Goal: Communication & Community: Answer question/provide support

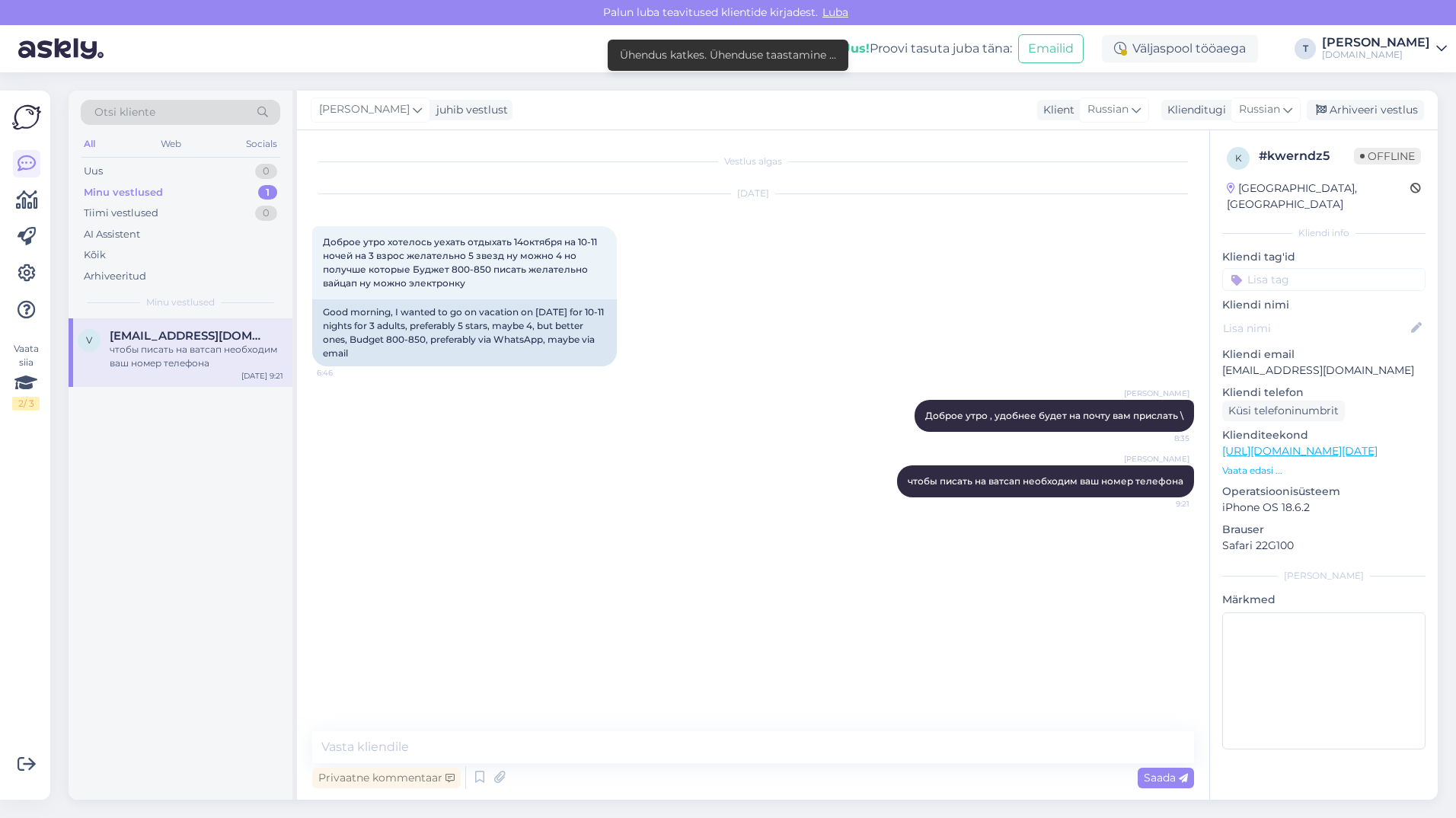
click at [221, 189] on div "Minu vestlused 1" at bounding box center [181, 193] width 200 height 22
click at [219, 171] on div "Uus 1" at bounding box center [181, 172] width 200 height 22
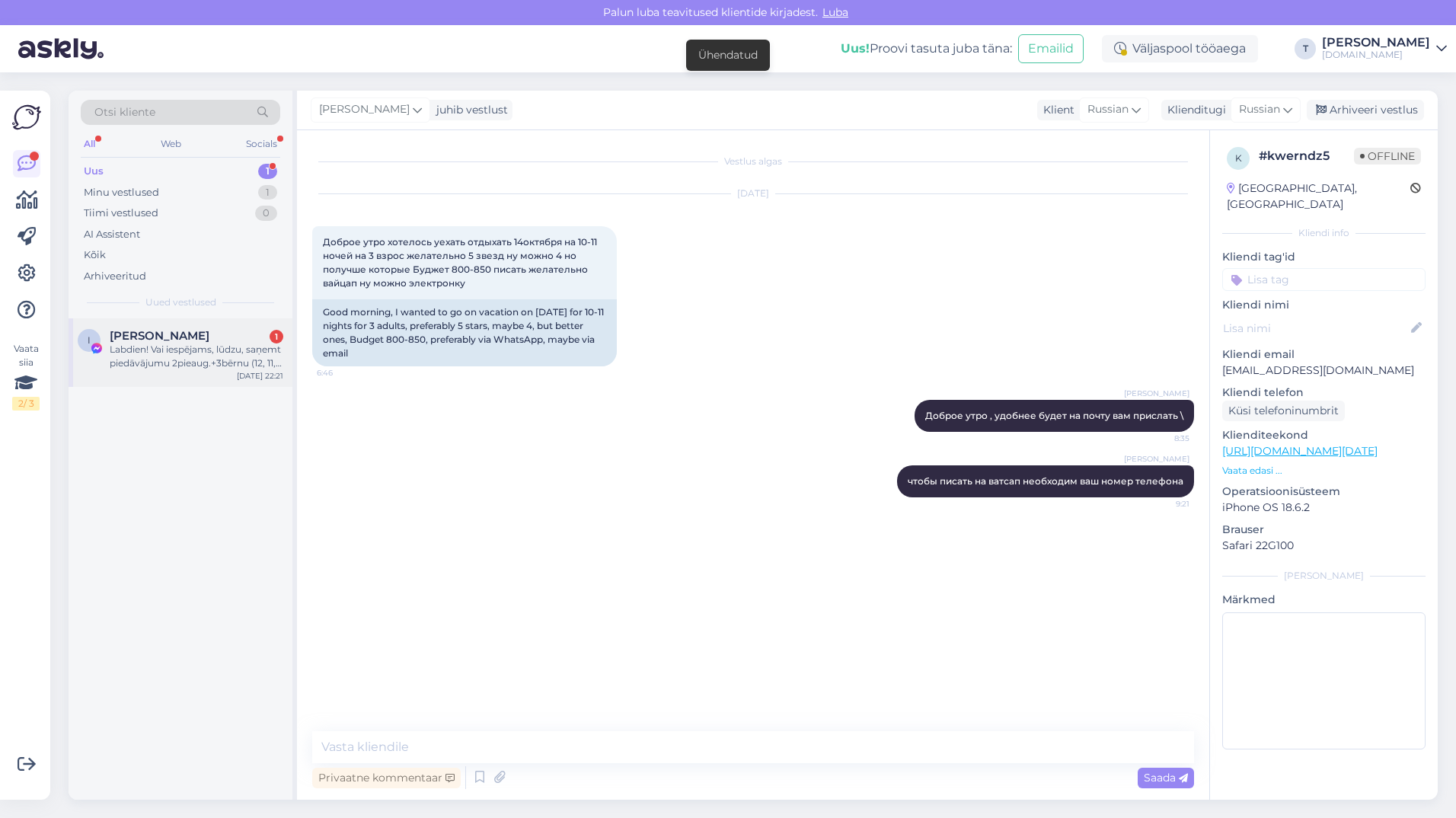
click at [173, 371] on div "I [PERSON_NAME] 1 Labdien! Vai iespējams, lūdzu, saņemt piedāvājumu 2pieaug.+3b…" at bounding box center [180, 352] width 224 height 68
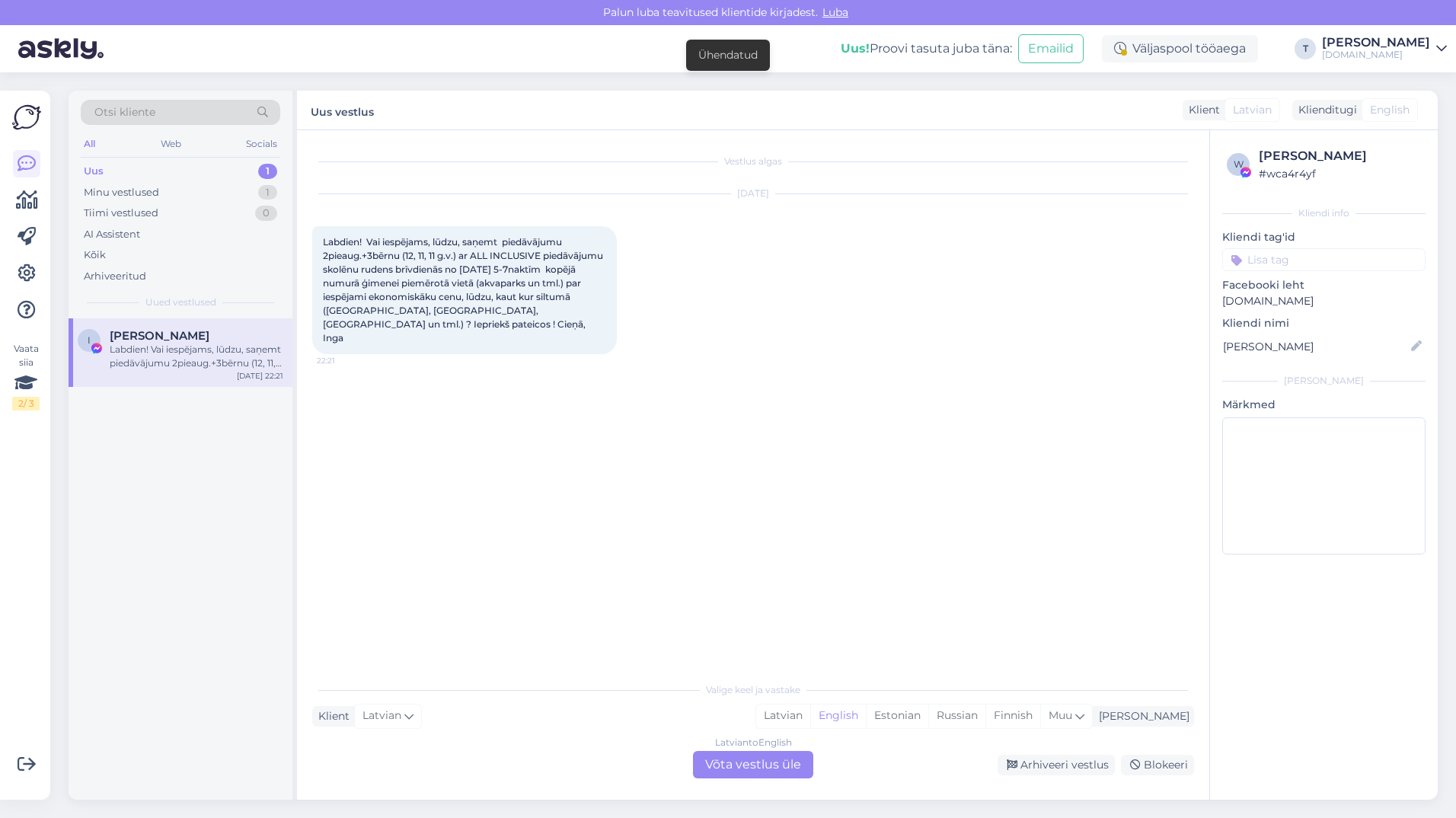
click at [796, 766] on div "Latvian to English Võta vestlus üle" at bounding box center [753, 765] width 121 height 28
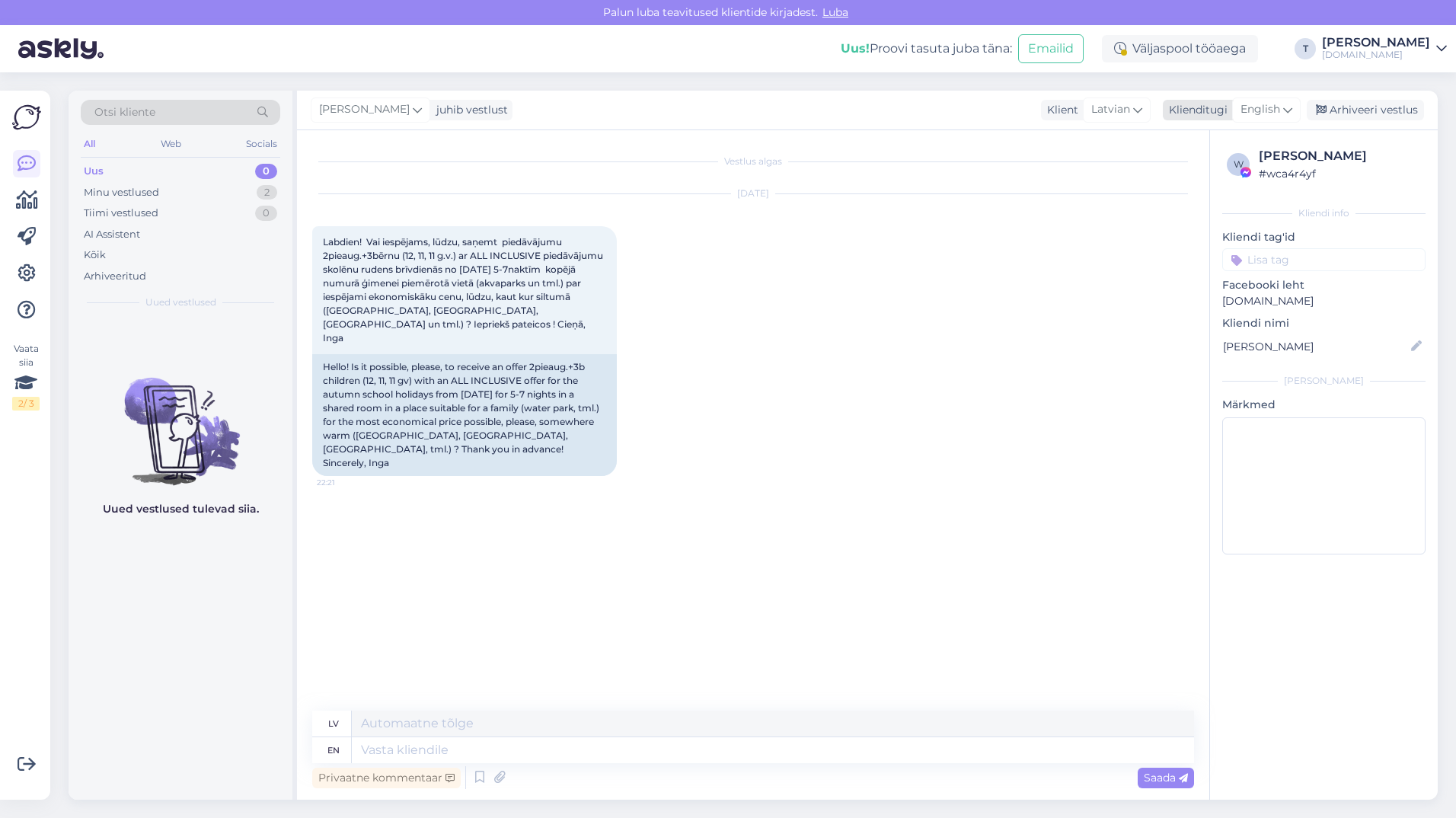
click at [1238, 111] on div "English" at bounding box center [1265, 110] width 68 height 25
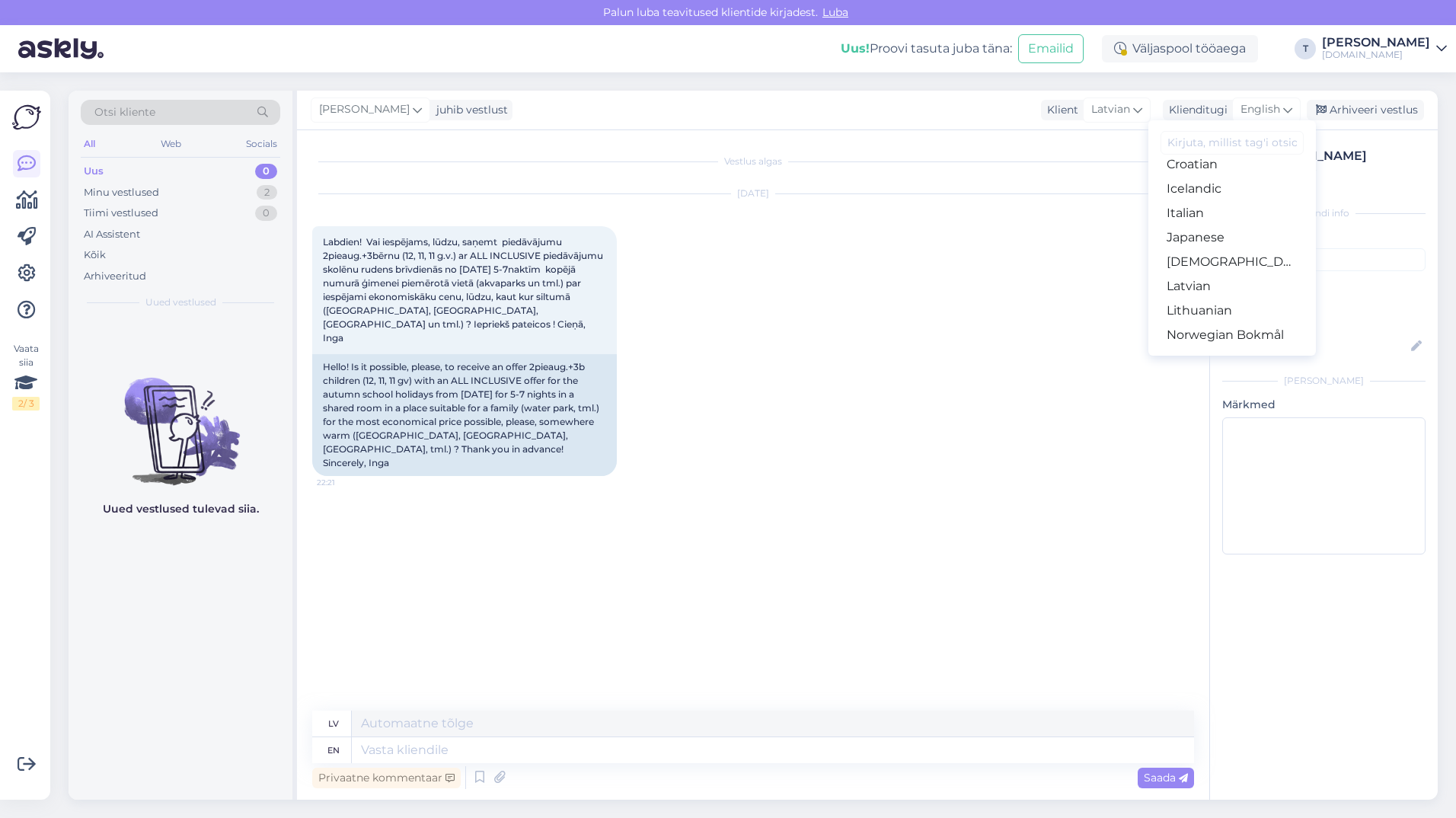
scroll to position [321, 0]
click at [1200, 301] on link "Latvian" at bounding box center [1232, 294] width 168 height 25
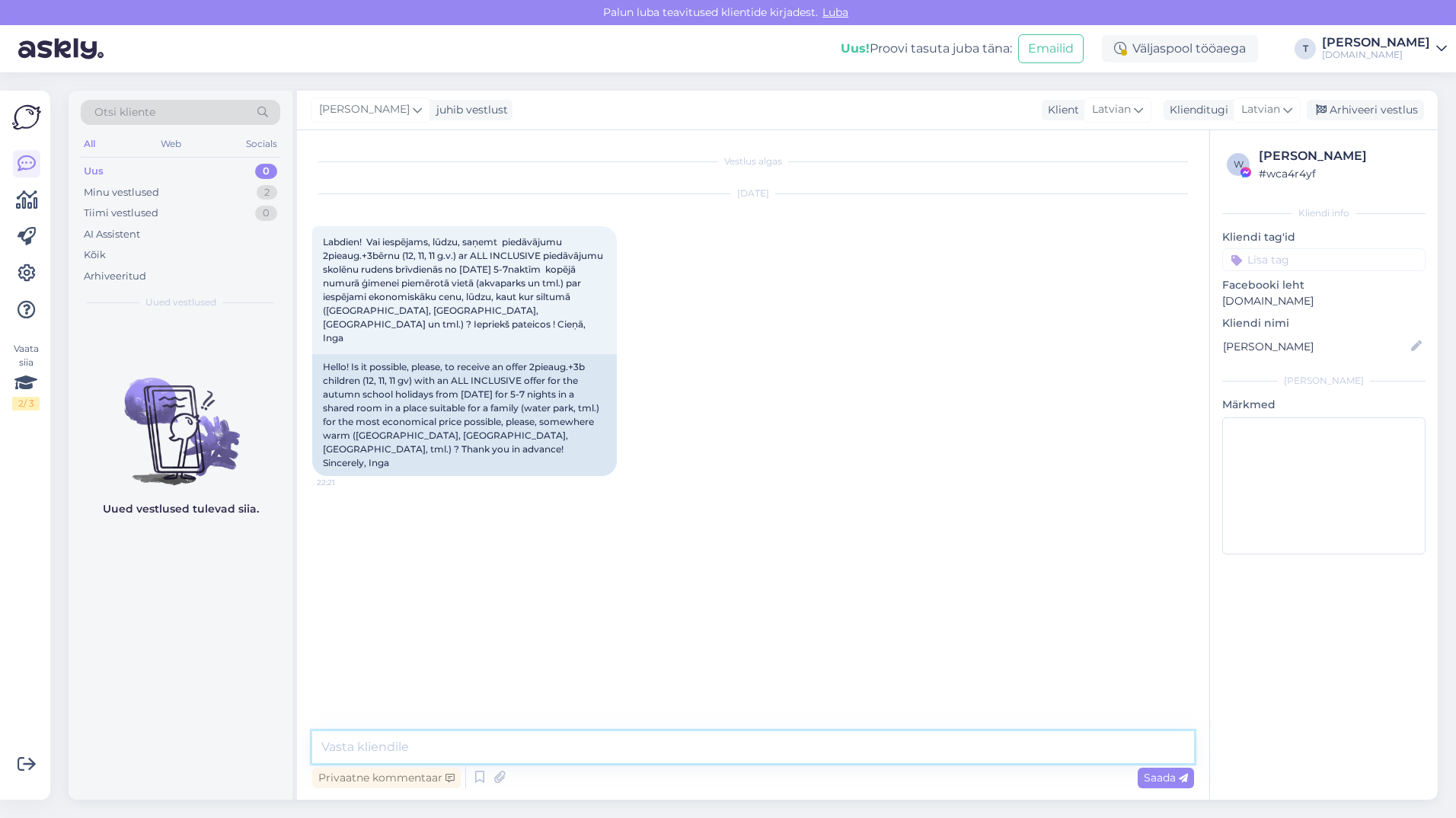
click at [515, 748] on textarea at bounding box center [753, 747] width 882 height 32
type textarea "Ы"
type textarea "Sveiki , varat atsūtīt Jūsu epastu , pārbaudīšu visās rezervēšanas sistēmās"
click at [1158, 779] on span "Saada" at bounding box center [1166, 777] width 44 height 14
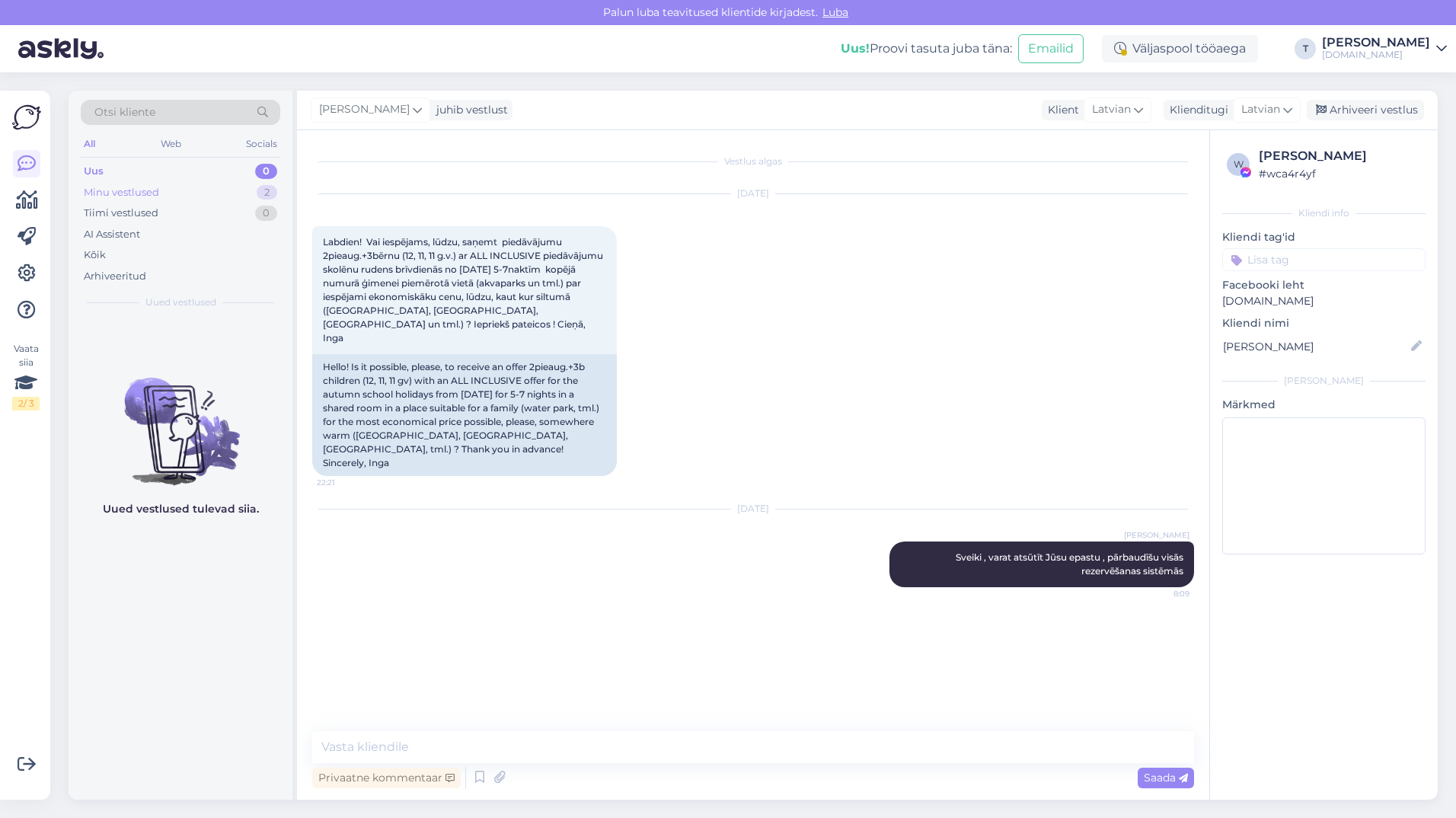
click at [167, 186] on div "Minu vestlused 2" at bounding box center [181, 193] width 200 height 22
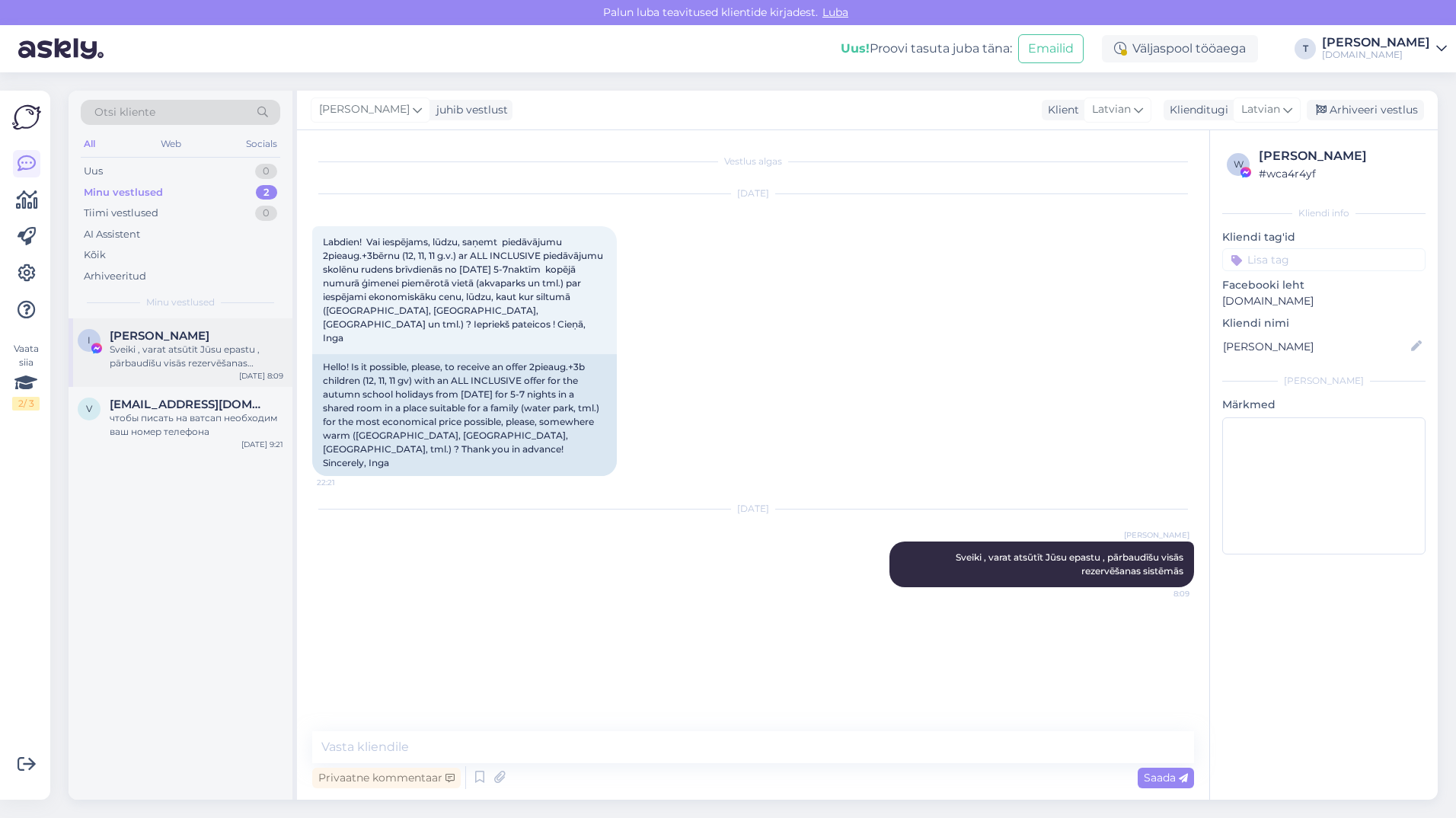
click at [131, 347] on div "Sveiki , varat atsūtīt Jūsu epastu , pārbaudīšu visās rezervēšanas sistēmās" at bounding box center [197, 357] width 174 height 28
click at [139, 411] on div "чтобы писать на ватсап необходим ваш номер телефона" at bounding box center [197, 425] width 174 height 28
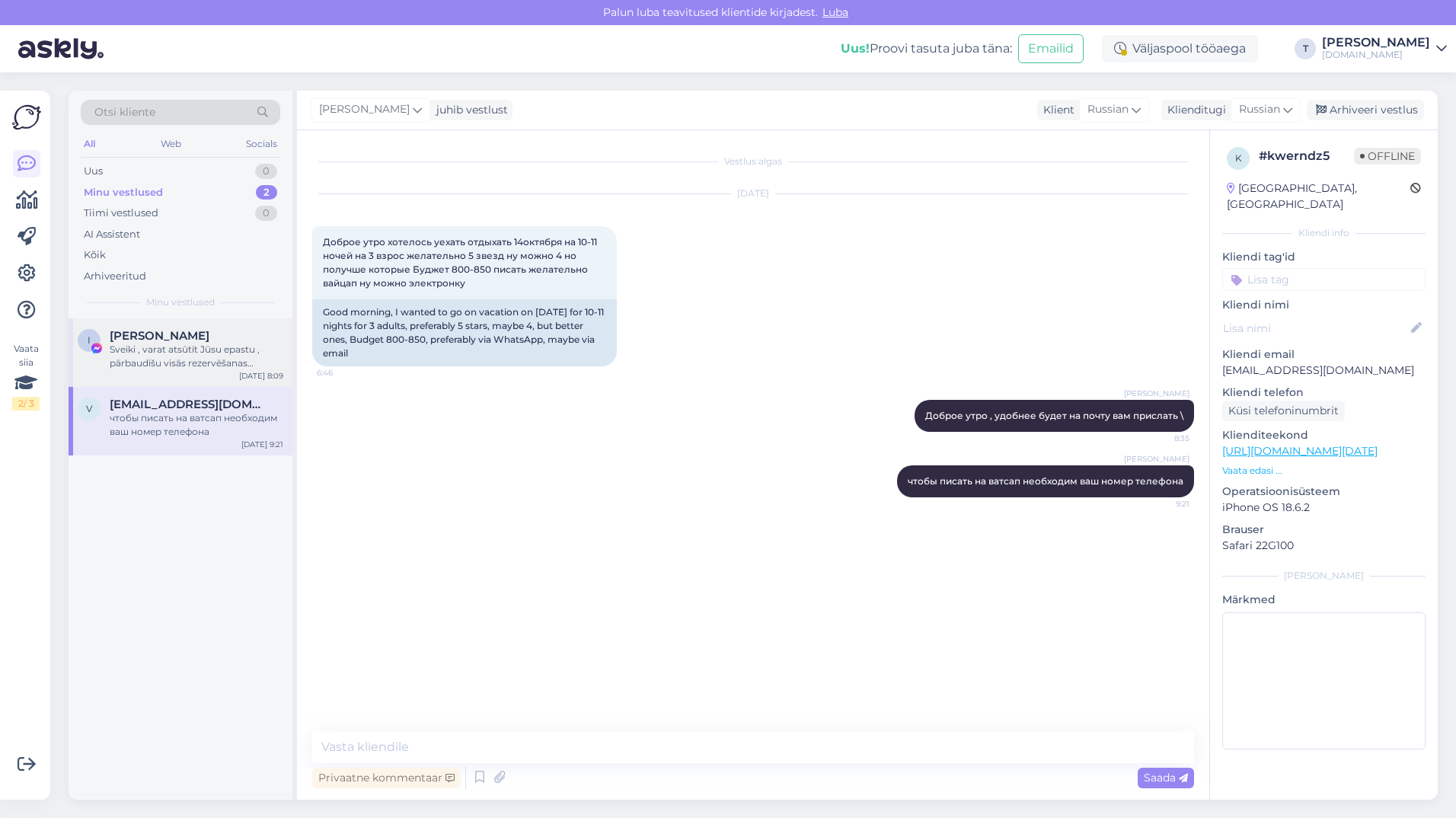
click at [190, 331] on div "[PERSON_NAME]" at bounding box center [197, 336] width 174 height 14
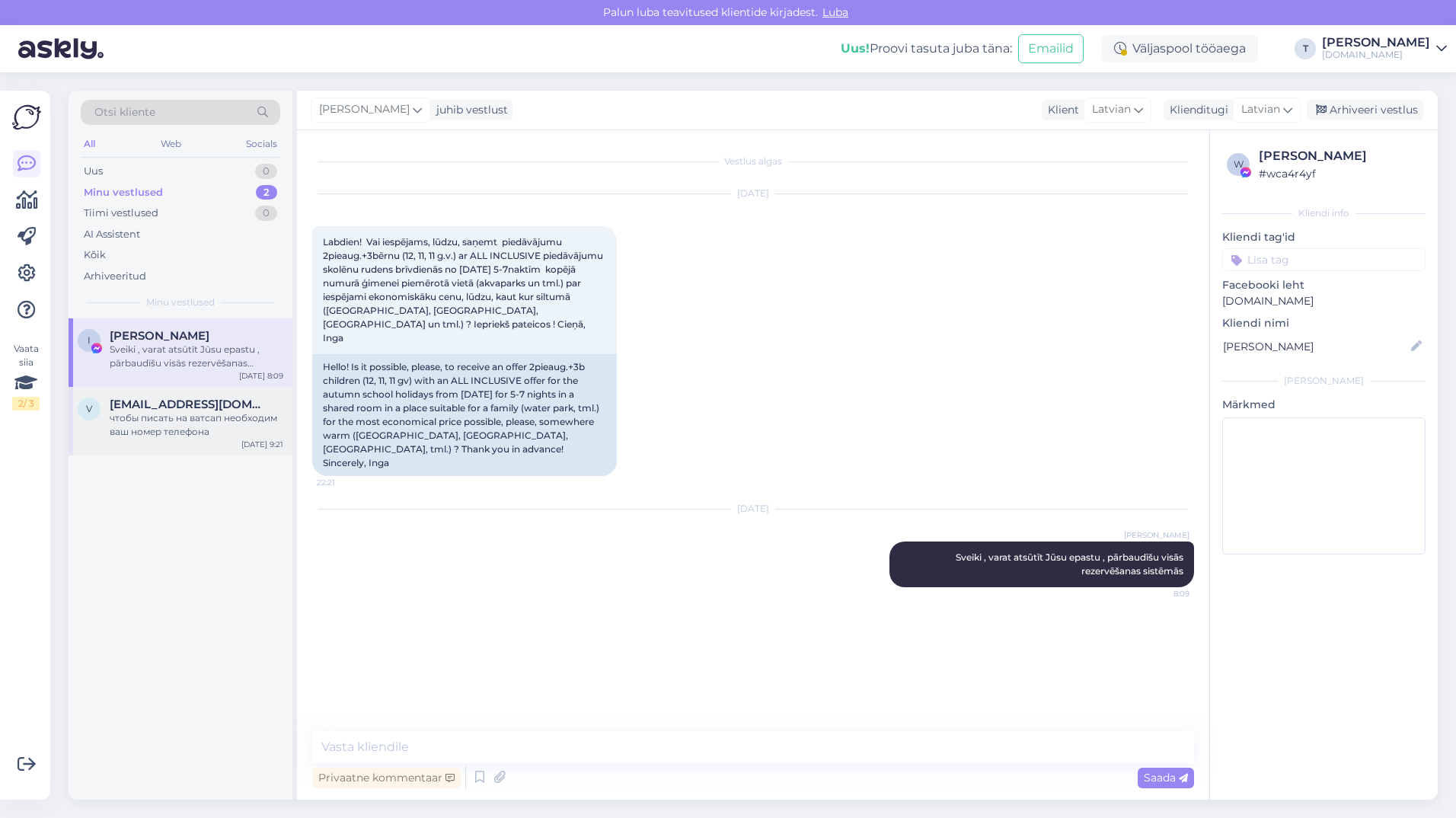
click at [191, 426] on div "чтобы писать на ватсап необходим ваш номер телефона" at bounding box center [197, 425] width 174 height 28
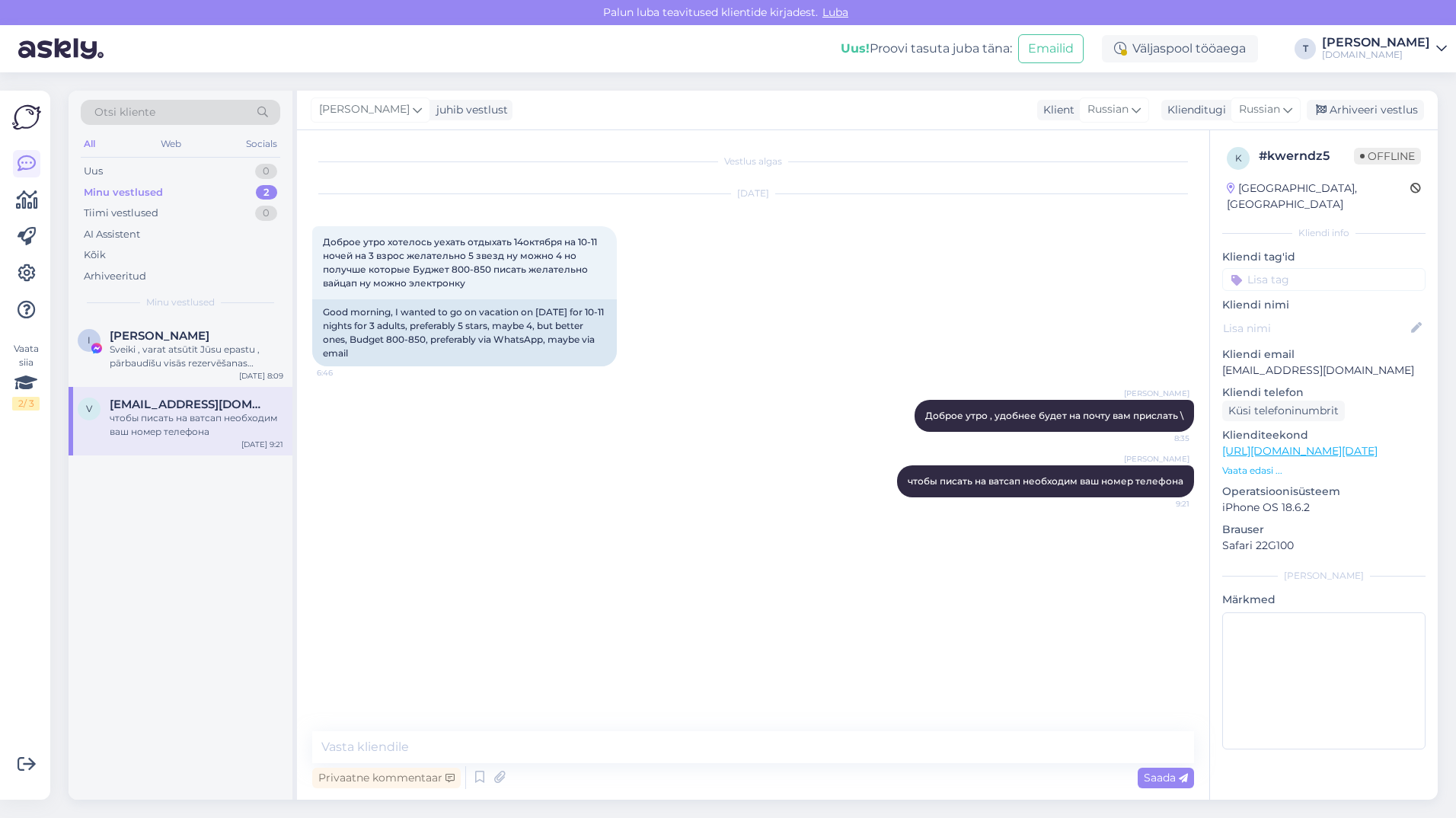
click at [1267, 363] on p "[EMAIL_ADDRESS][DOMAIN_NAME]" at bounding box center [1324, 370] width 203 height 16
copy p "[EMAIL_ADDRESS][DOMAIN_NAME]"
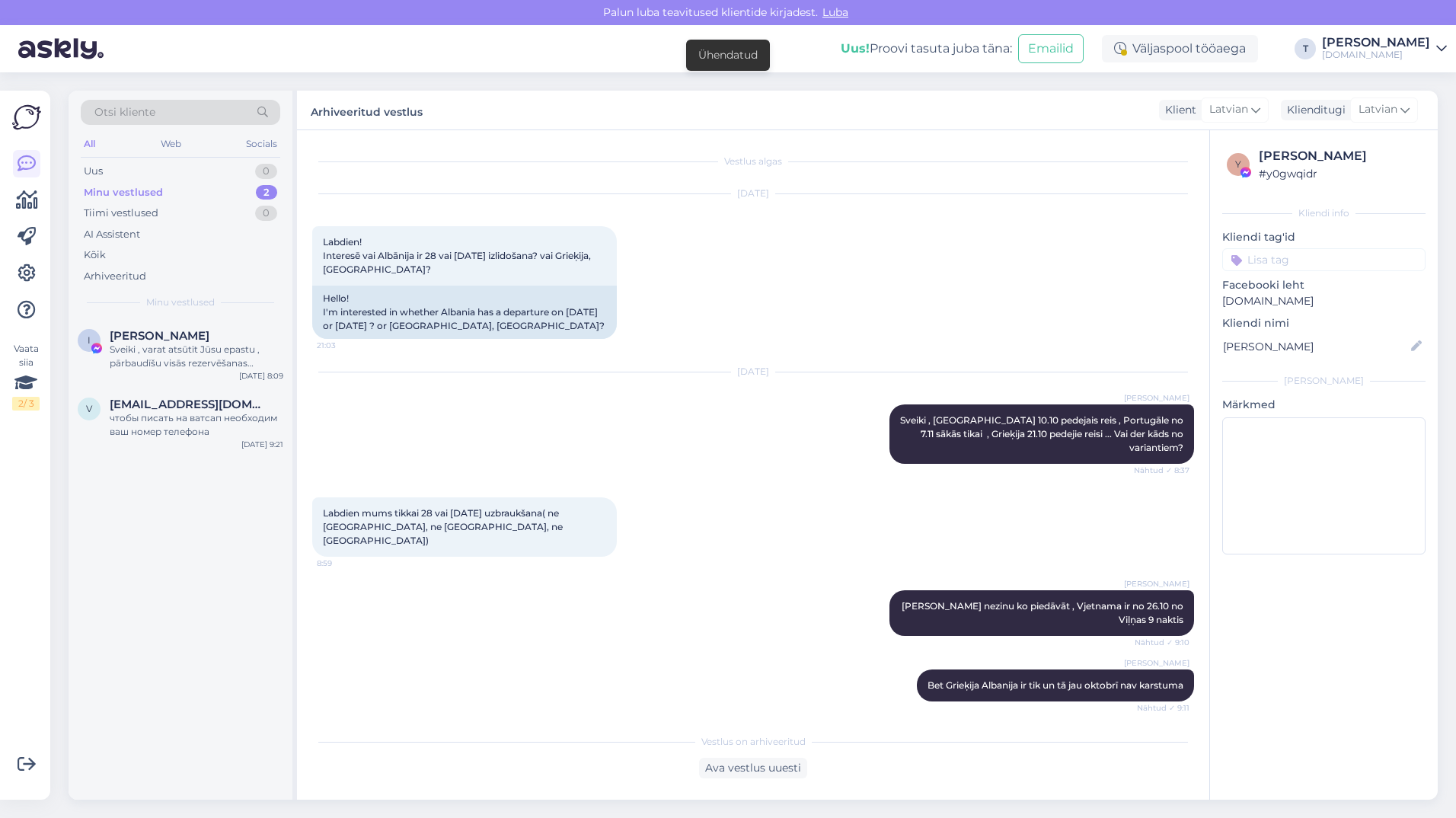
click at [203, 188] on div "Minu vestlused 2" at bounding box center [181, 193] width 200 height 22
click at [182, 358] on div "Sveiki , varat atsūtīt Jūsu epastu , pārbaudīšu visās rezervēšanas sistēmās" at bounding box center [197, 357] width 174 height 28
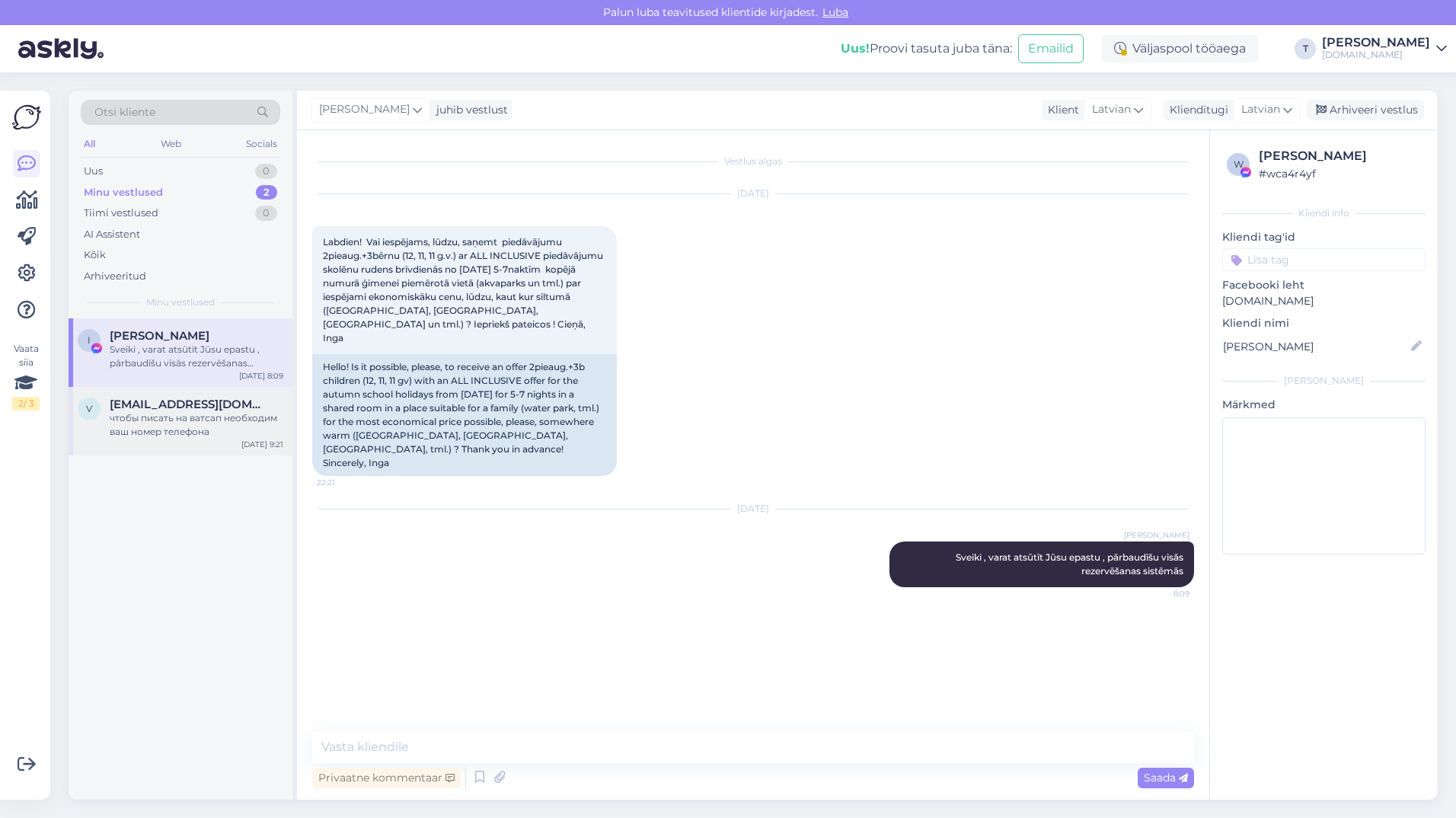
click at [185, 421] on div "чтобы писать на ватсап необходим ваш номер телефона" at bounding box center [197, 425] width 174 height 28
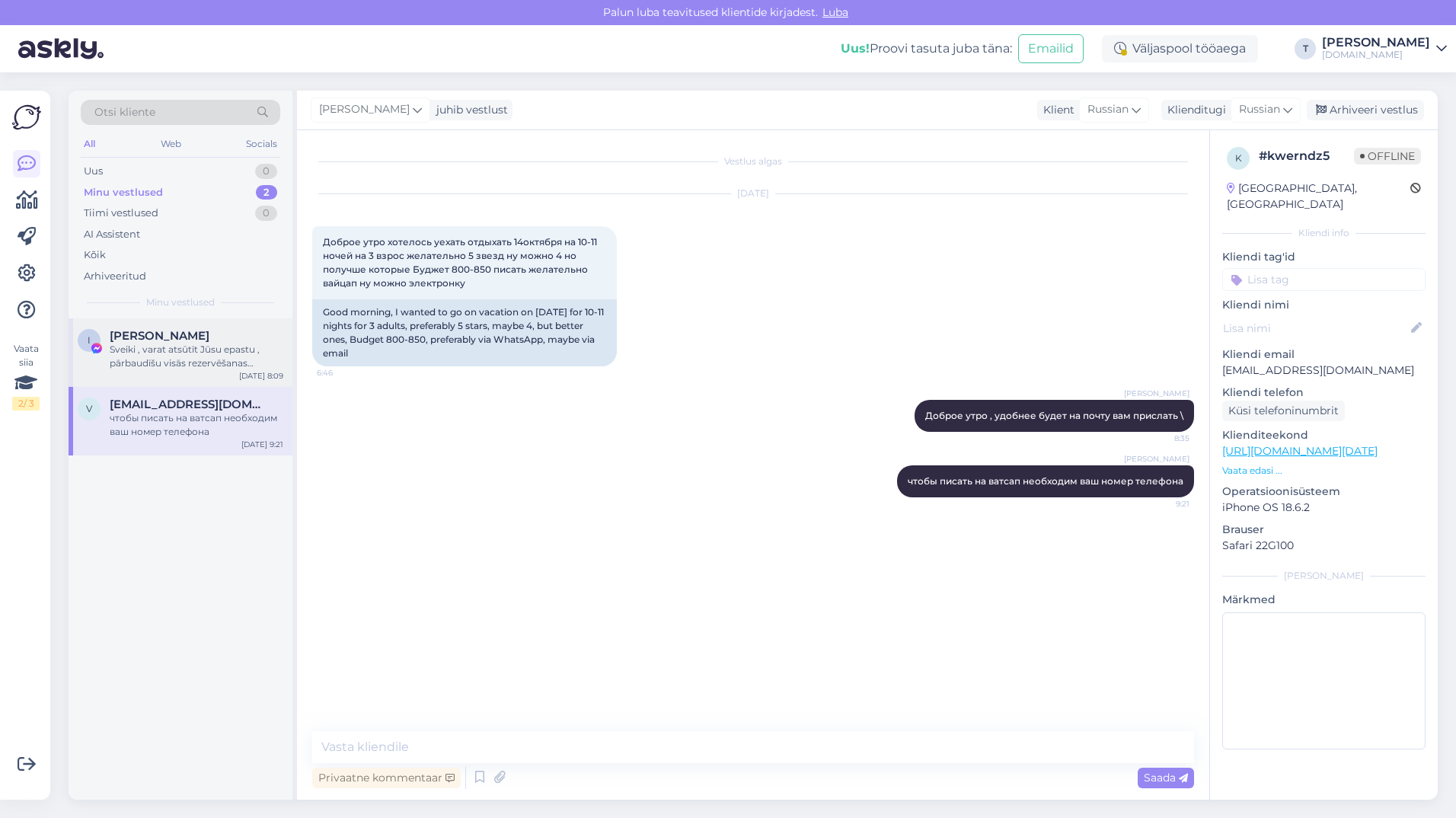
click at [173, 331] on span "[PERSON_NAME]" at bounding box center [159, 336] width 100 height 14
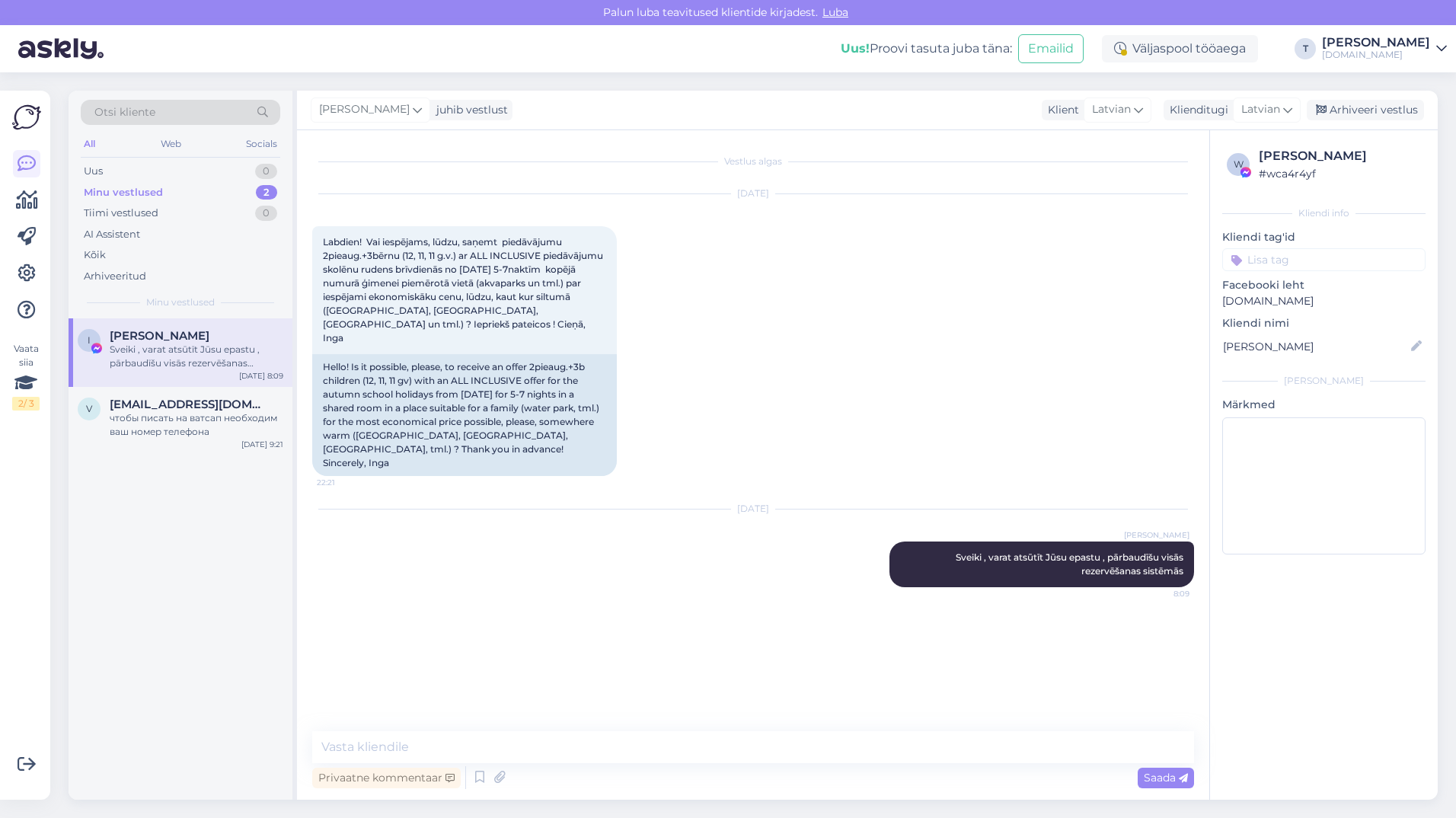
click at [176, 182] on div "Minu vestlused 2" at bounding box center [181, 193] width 200 height 22
click at [174, 161] on div "Uus 0" at bounding box center [181, 172] width 200 height 22
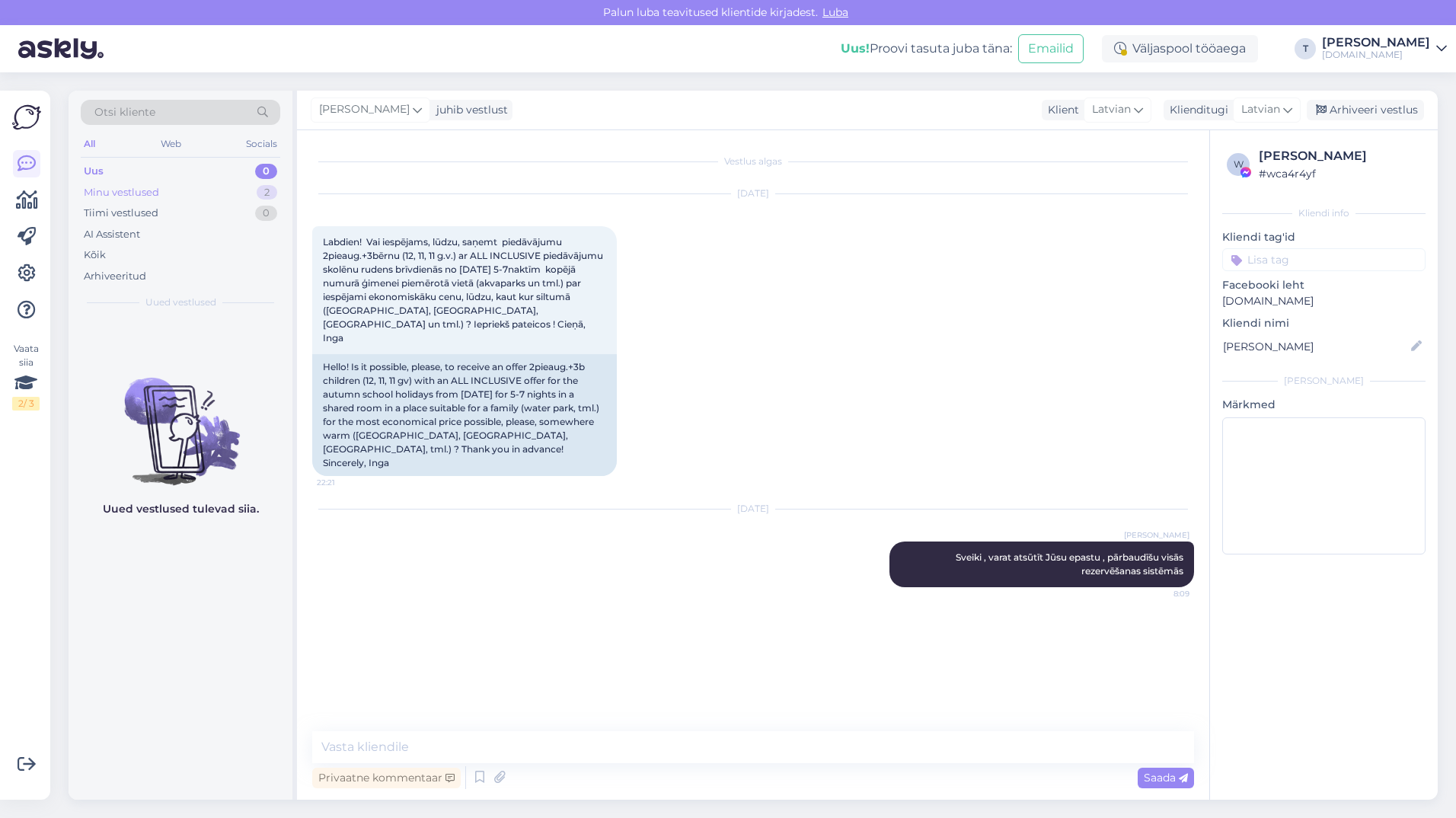
click at [178, 182] on div "Minu vestlused 2" at bounding box center [181, 193] width 200 height 22
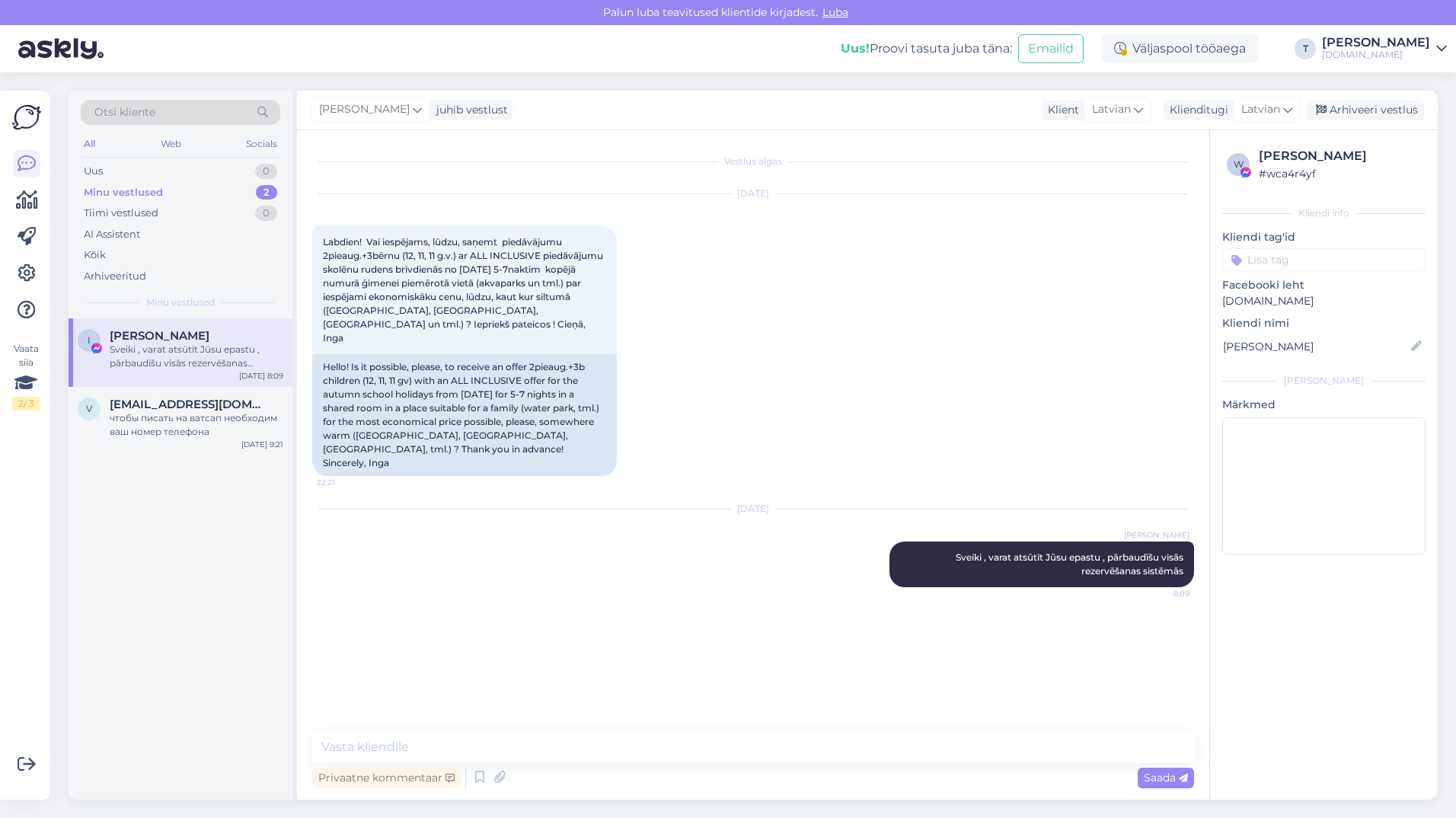
click at [181, 349] on div "Sveiki , varat atsūtīt Jūsu epastu , pārbaudīšu visās rezervēšanas sistēmās" at bounding box center [197, 357] width 174 height 28
